Goal: Task Accomplishment & Management: Manage account settings

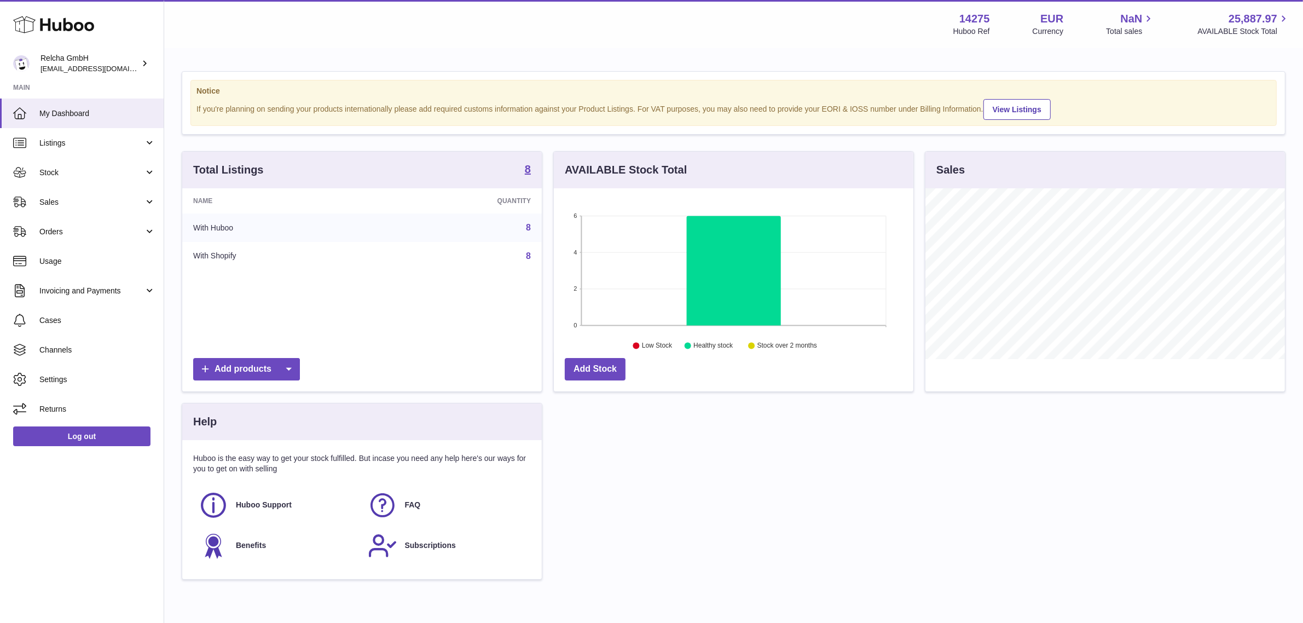
scroll to position [170, 360]
click at [68, 343] on link "Channels" at bounding box center [82, 350] width 164 height 30
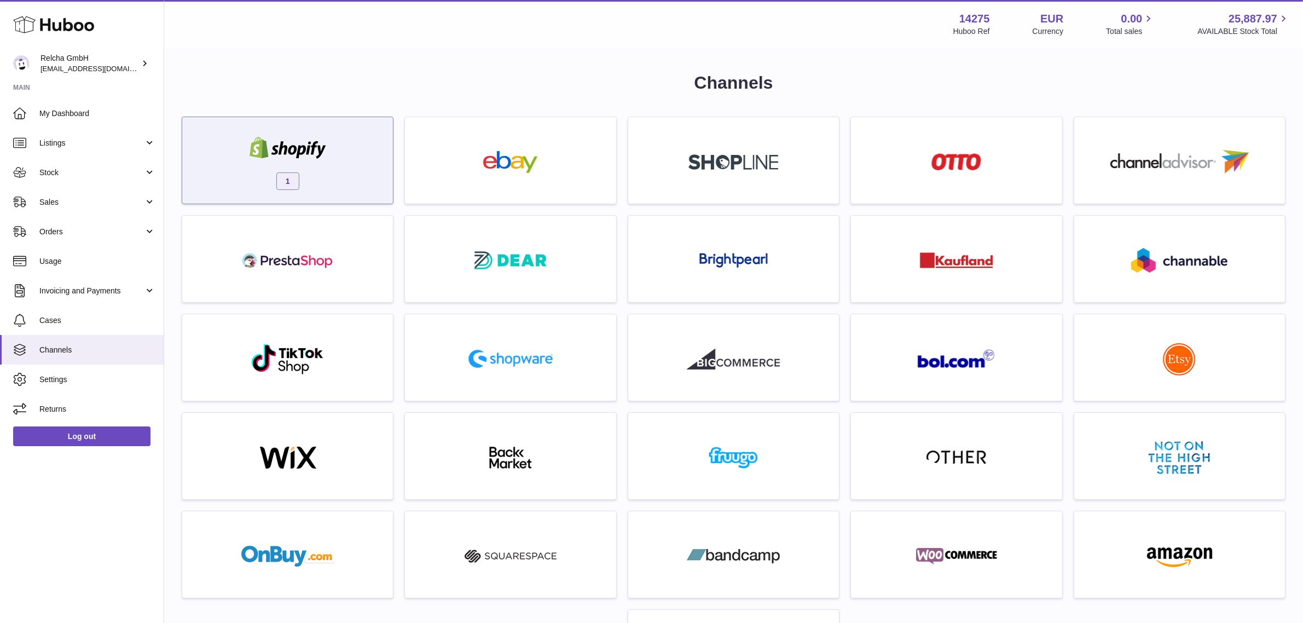
click at [357, 166] on div "1" at bounding box center [288, 163] width 200 height 70
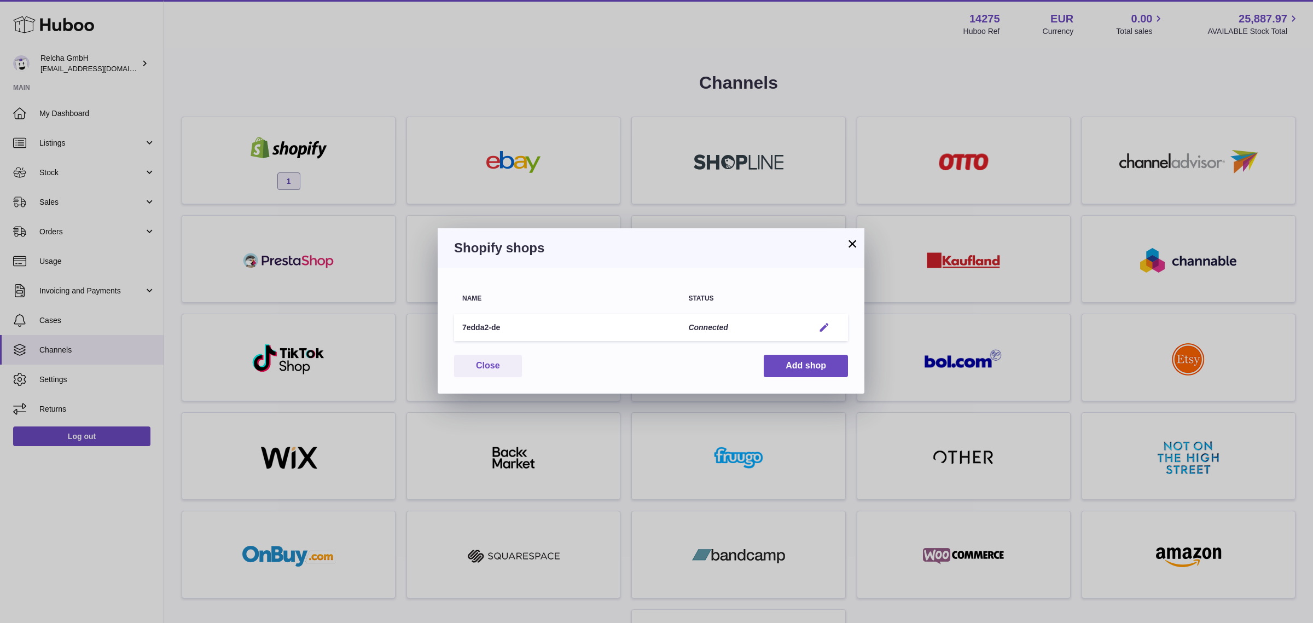
click at [821, 329] on em "button" at bounding box center [824, 327] width 11 height 11
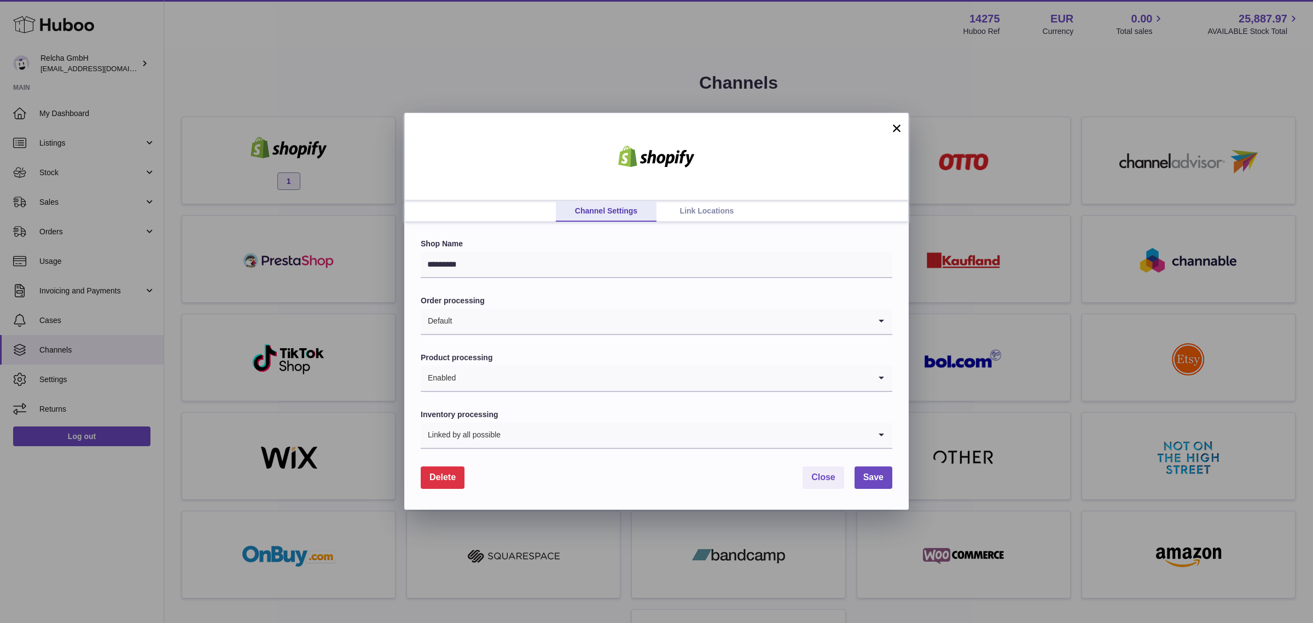
click at [720, 212] on link "Link Locations" at bounding box center [707, 211] width 101 height 21
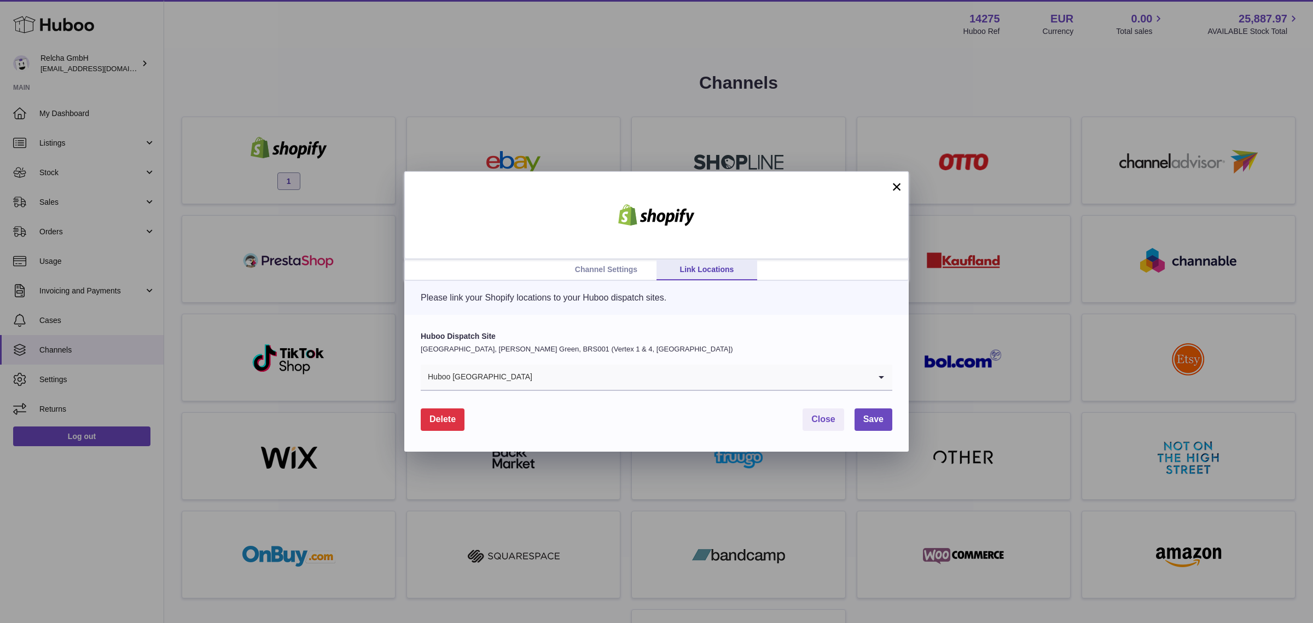
click at [896, 184] on button "×" at bounding box center [896, 186] width 13 height 13
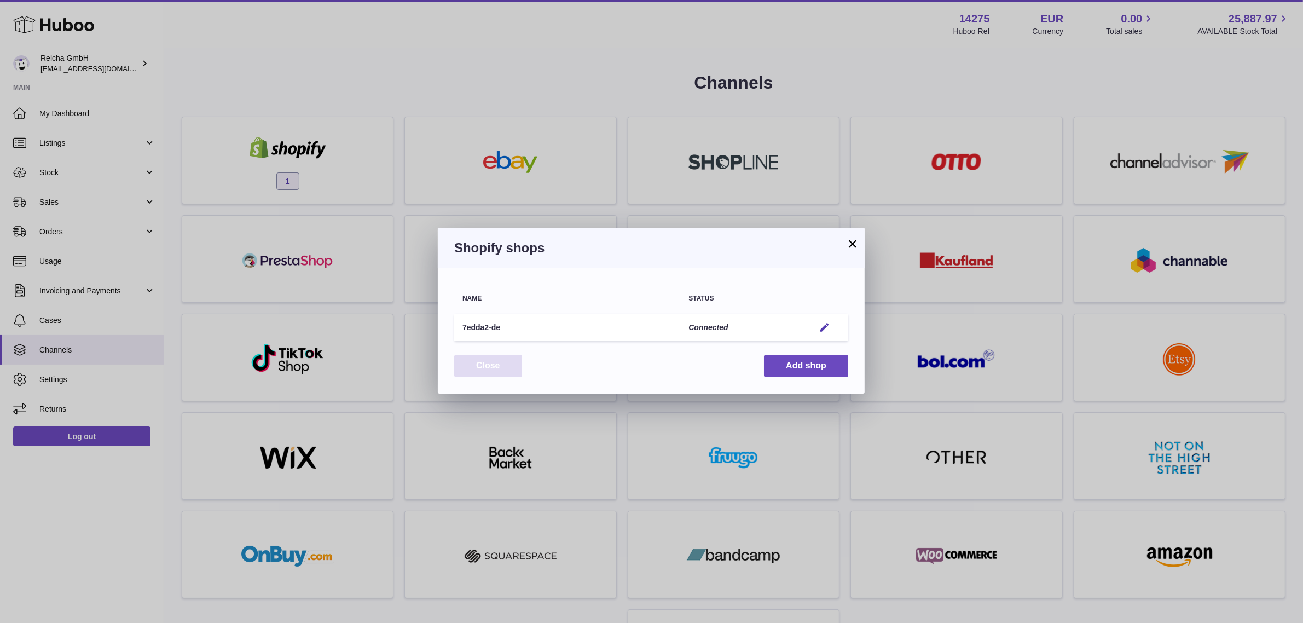
click at [485, 361] on button "Close" at bounding box center [488, 366] width 68 height 22
